Goal: Find specific page/section: Find specific page/section

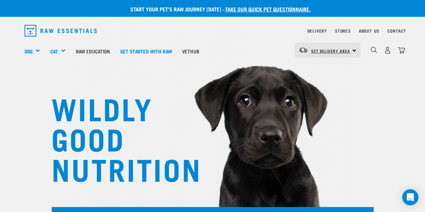
click at [320, 52] on span "Set Delivery Area" at bounding box center [330, 51] width 39 height 2
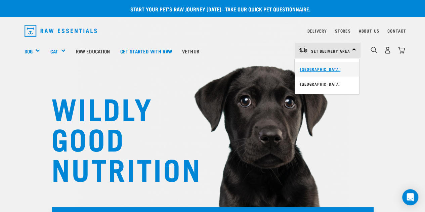
click at [317, 66] on link "[GEOGRAPHIC_DATA]" at bounding box center [327, 69] width 64 height 15
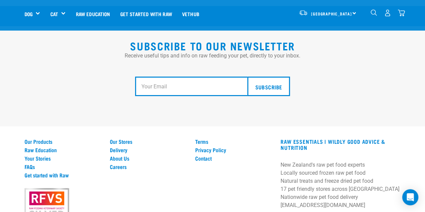
scroll to position [1225, 0]
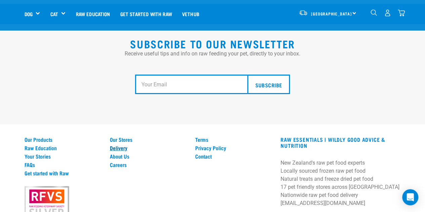
click at [121, 145] on link "Delivery" at bounding box center [148, 148] width 77 height 6
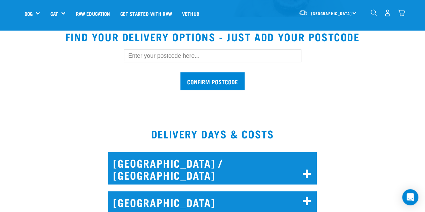
scroll to position [211, 0]
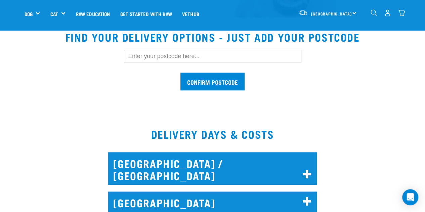
click at [306, 197] on icon at bounding box center [307, 202] width 9 height 11
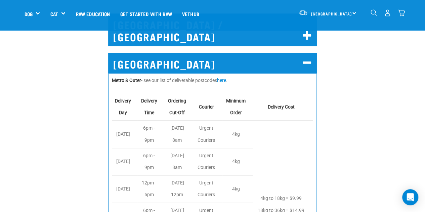
scroll to position [376, 0]
